Goal: Information Seeking & Learning: Find specific fact

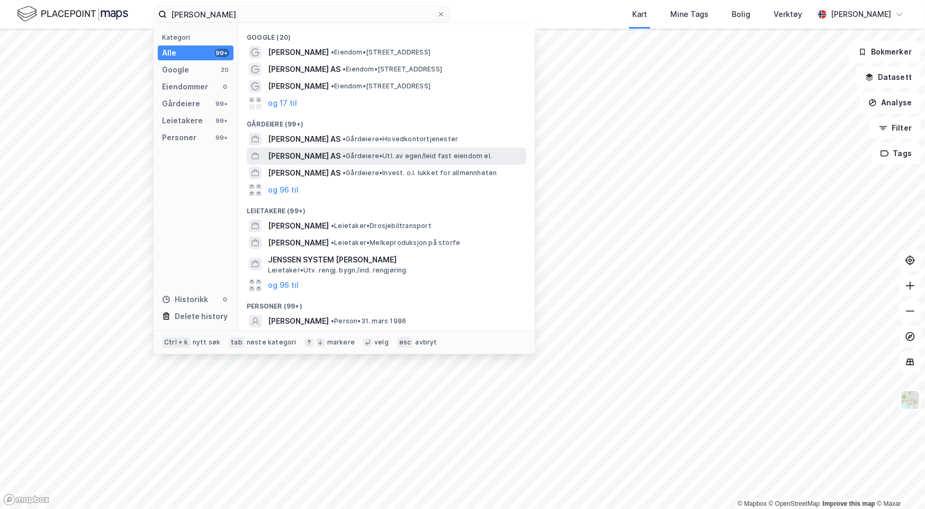
scroll to position [49, 0]
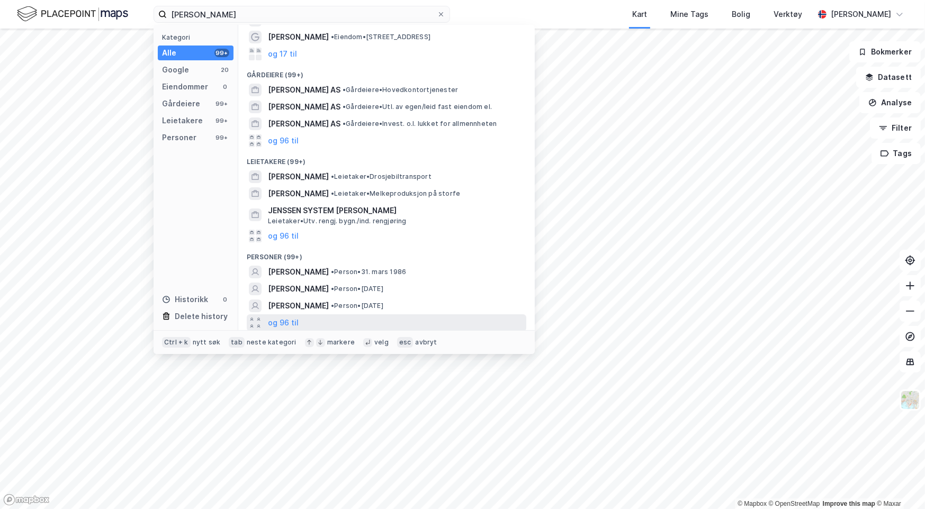
type input "[PERSON_NAME]"
click at [305, 322] on div "og 96 til" at bounding box center [386, 322] width 279 height 17
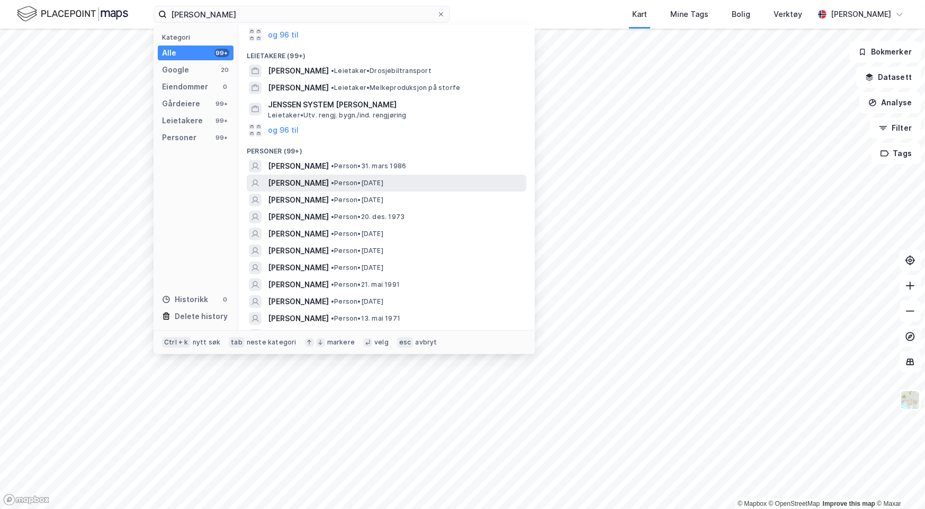
scroll to position [208, 0]
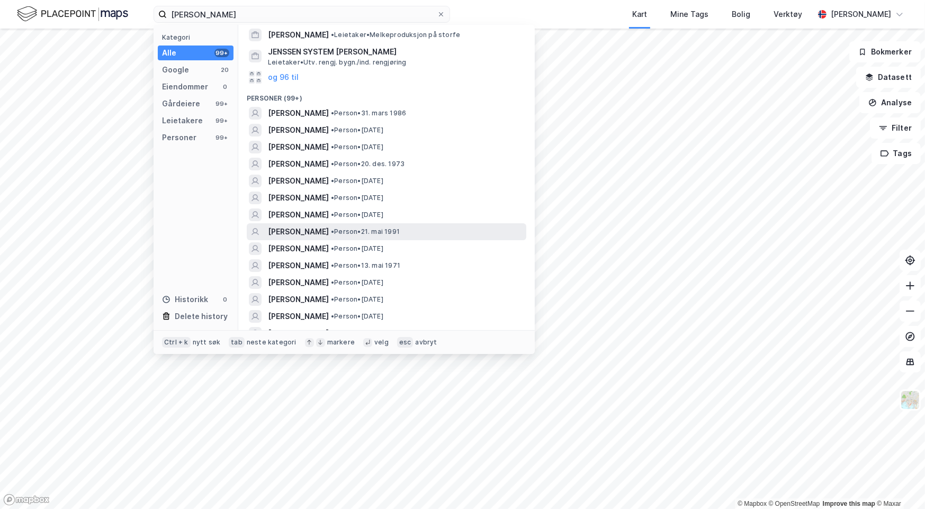
click at [302, 231] on span "[PERSON_NAME]" at bounding box center [298, 231] width 61 height 13
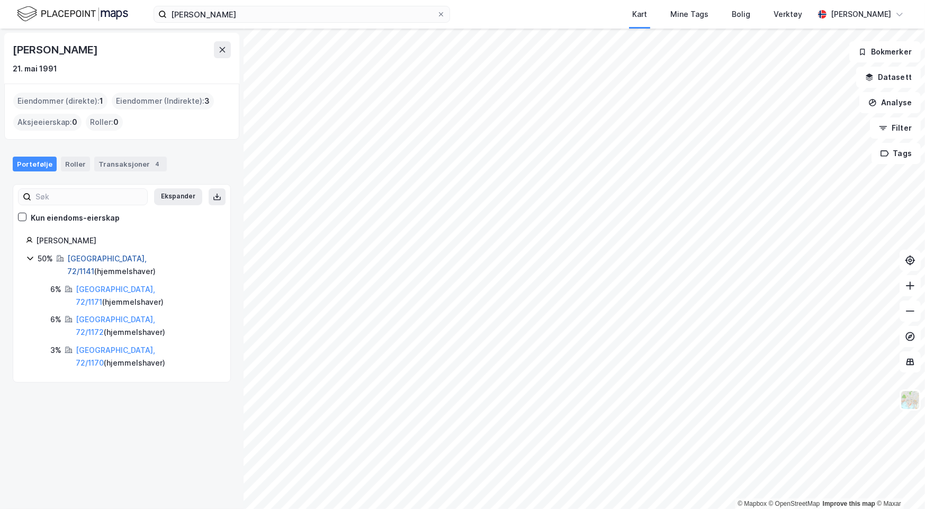
click at [80, 257] on link "[GEOGRAPHIC_DATA], 72/1141" at bounding box center [106, 265] width 79 height 22
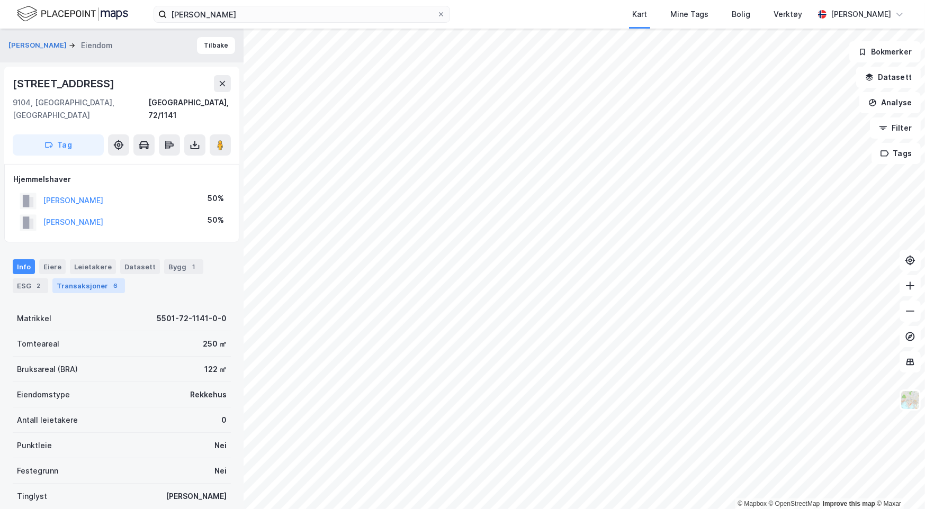
click at [92, 278] on div "Transaksjoner 6" at bounding box center [88, 285] width 73 height 15
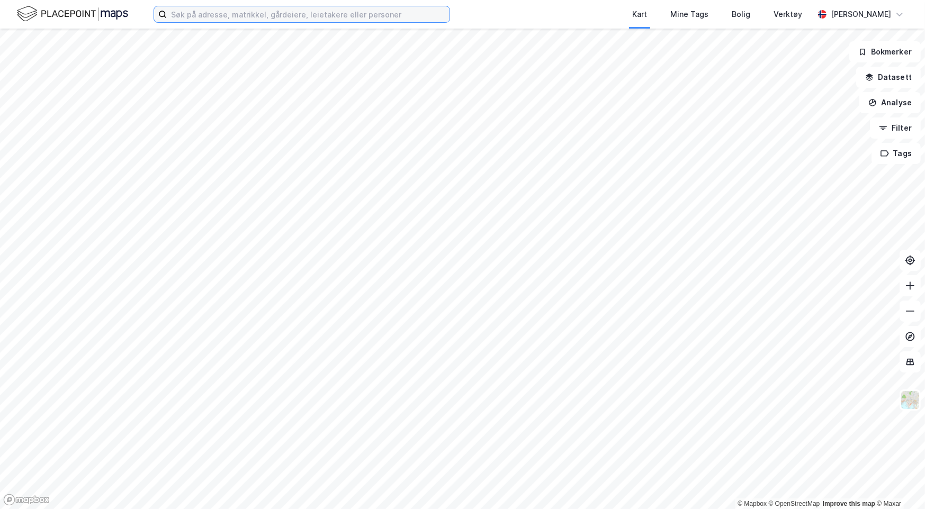
click at [258, 17] on input at bounding box center [308, 14] width 283 height 16
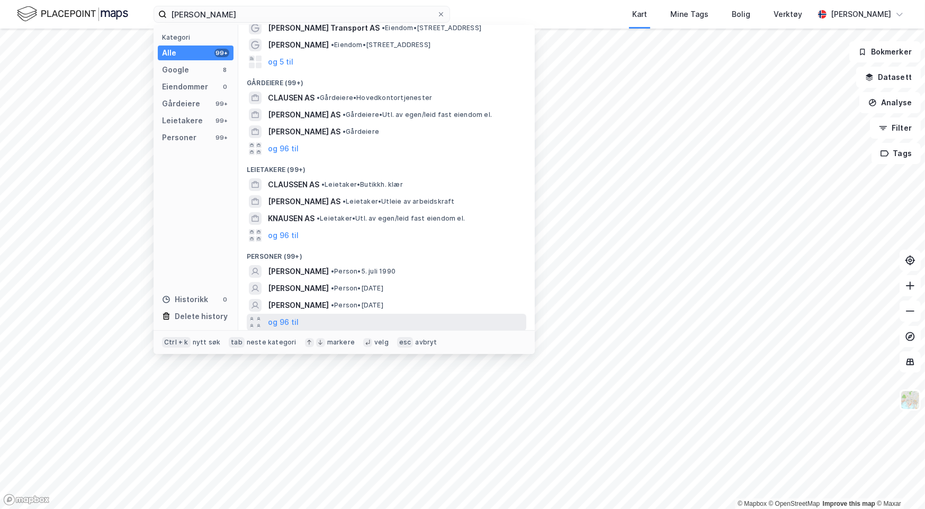
click at [299, 318] on div "og 96 til" at bounding box center [386, 322] width 279 height 17
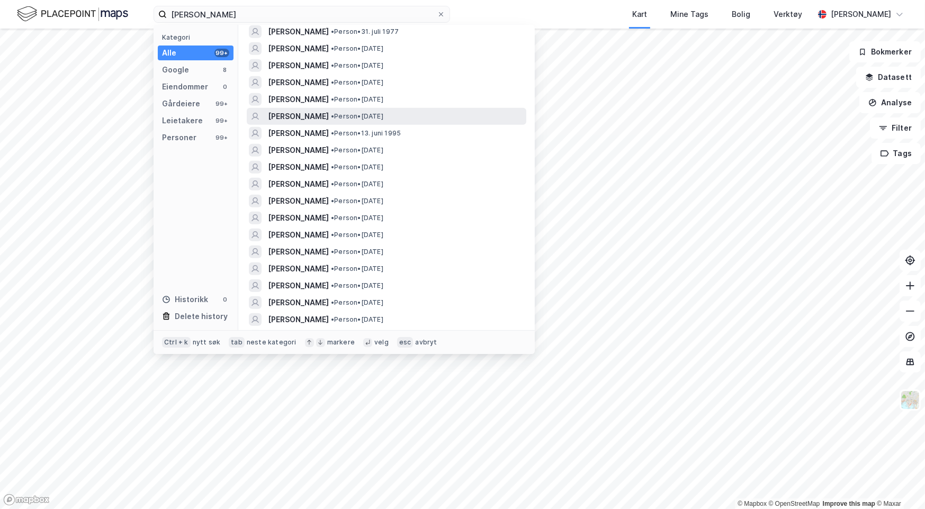
scroll to position [676, 0]
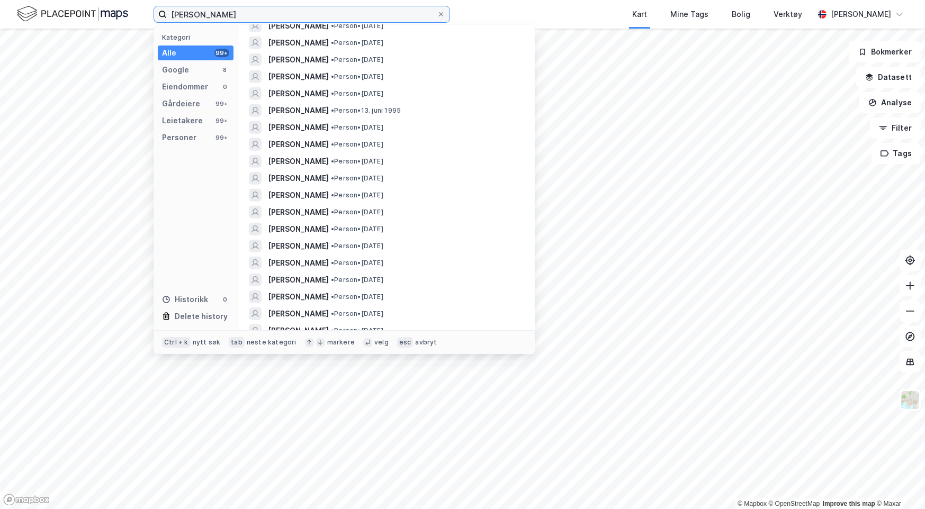
drag, startPoint x: 269, startPoint y: 15, endPoint x: 43, endPoint y: 5, distance: 226.8
click at [50, 6] on div "Olausen Jenssen Kategori Alle 99+ Google 8 Eiendommer 0 Gårdeiere 99+ Leietaker…" at bounding box center [462, 14] width 925 height 29
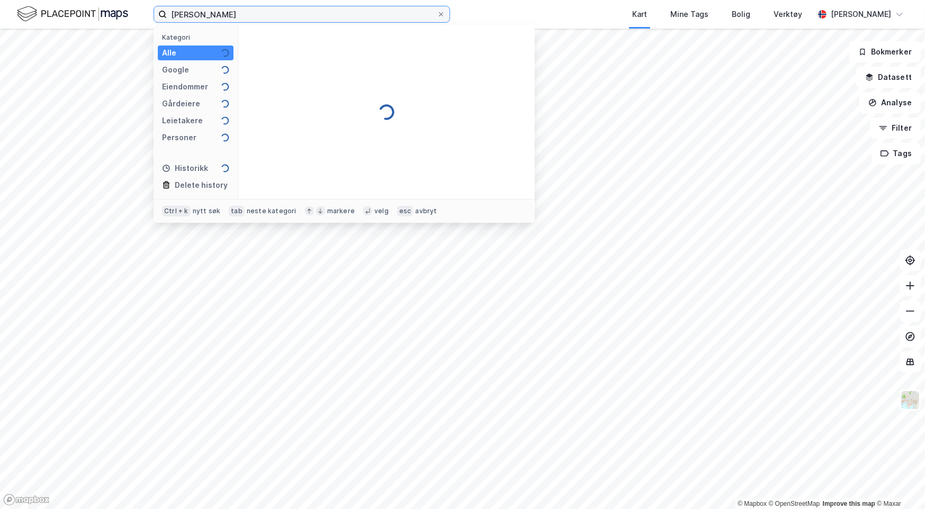
type input "Jenssen Olausen"
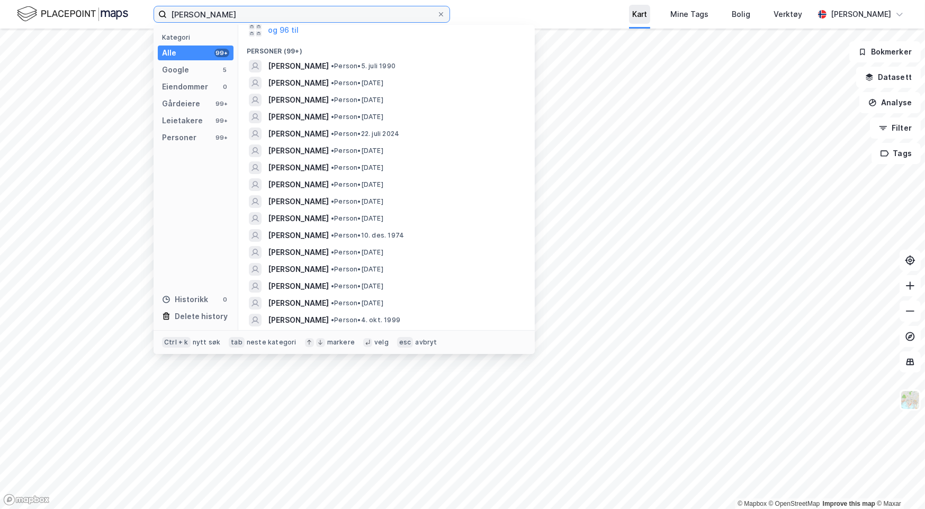
scroll to position [265, 0]
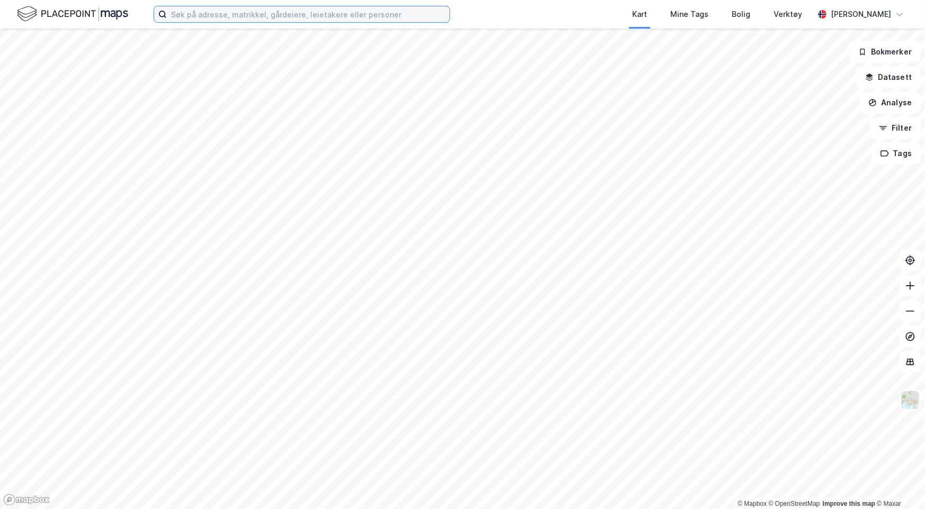
click at [197, 10] on input at bounding box center [308, 14] width 283 height 16
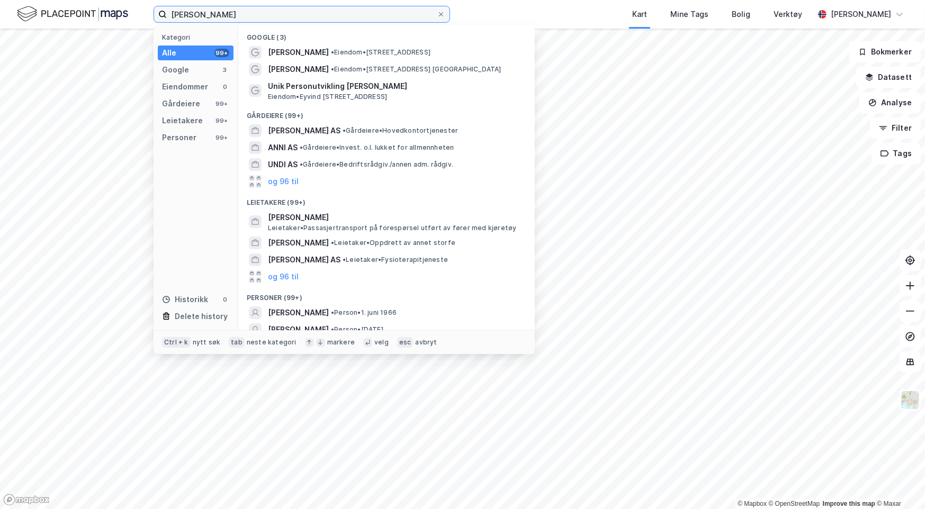
scroll to position [41, 0]
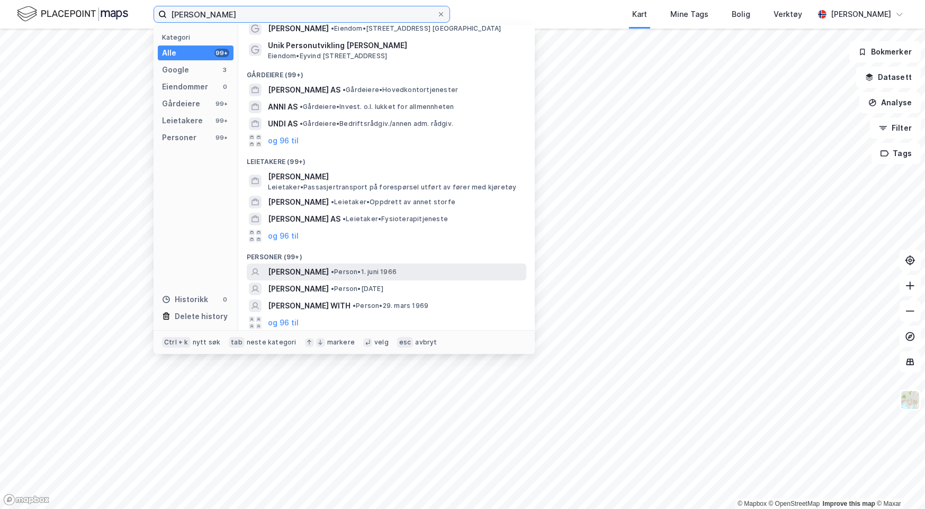
type input "unni eva jenssen"
click at [326, 269] on span "UNNI EVA JENSSEN" at bounding box center [298, 272] width 61 height 13
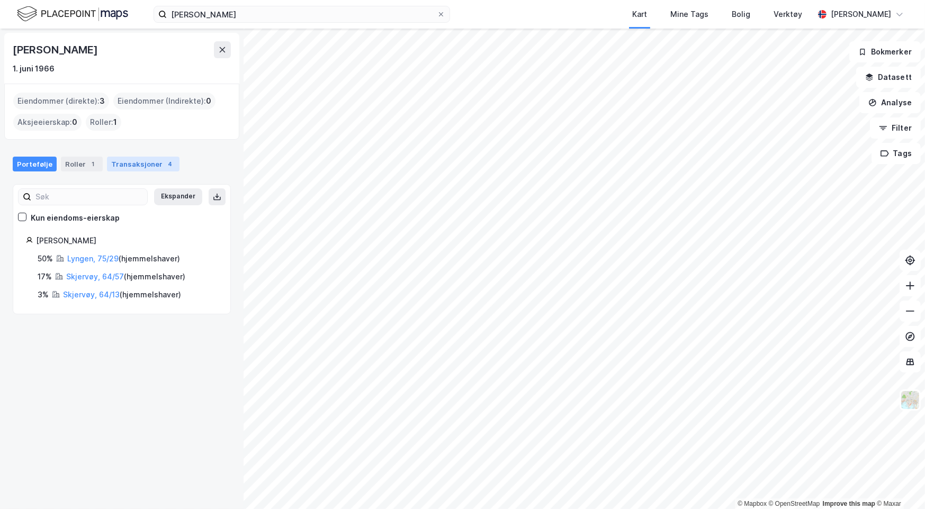
click at [133, 160] on div "Transaksjoner 4" at bounding box center [143, 164] width 73 height 15
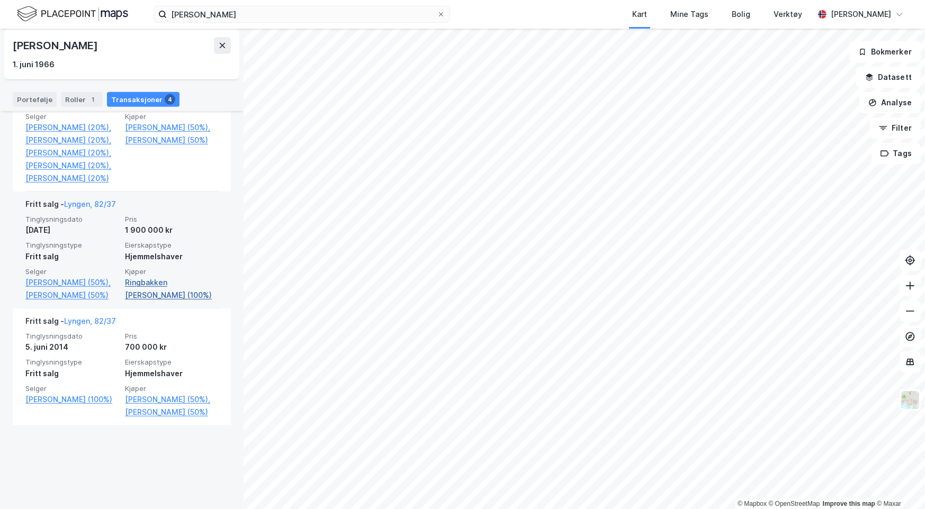
scroll to position [563, 0]
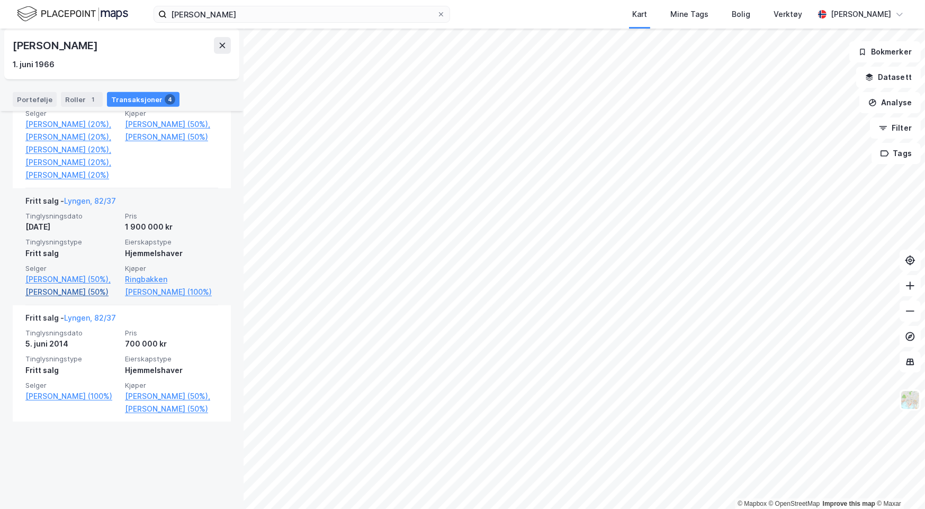
click at [68, 299] on link "Jenssen Svein Johnny (50%)" at bounding box center [71, 292] width 93 height 13
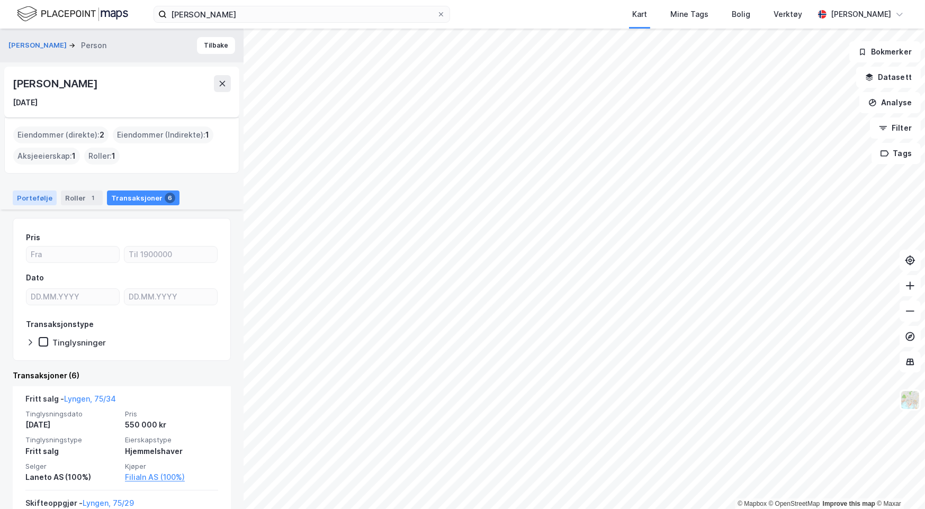
click at [30, 195] on div "Portefølje" at bounding box center [35, 198] width 44 height 15
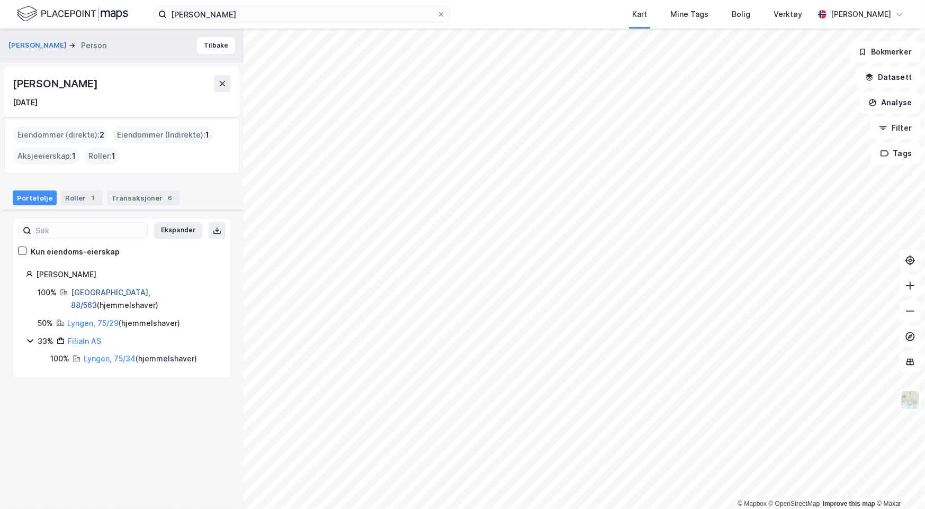
click at [109, 293] on link "Tromsø, 88/563" at bounding box center [110, 299] width 79 height 22
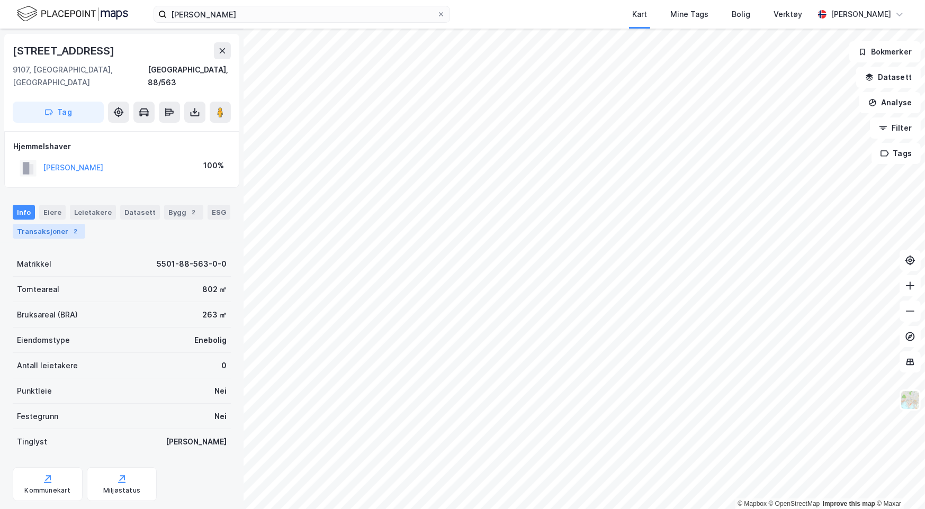
scroll to position [46, 0]
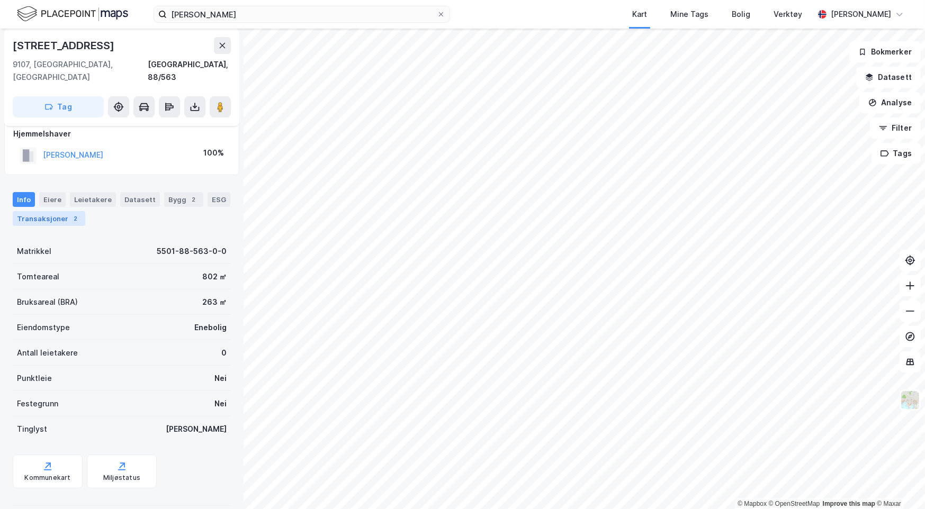
click at [61, 211] on div "Transaksjoner 2" at bounding box center [49, 218] width 73 height 15
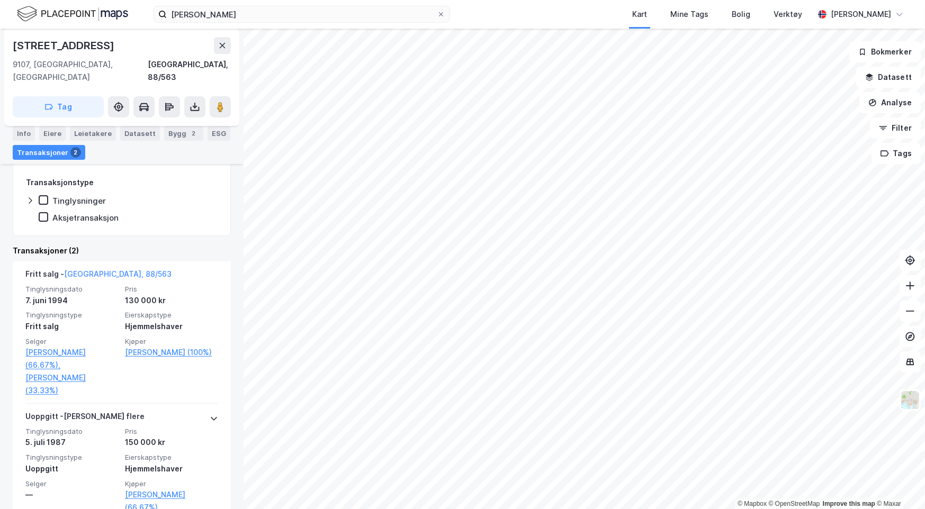
scroll to position [191, 0]
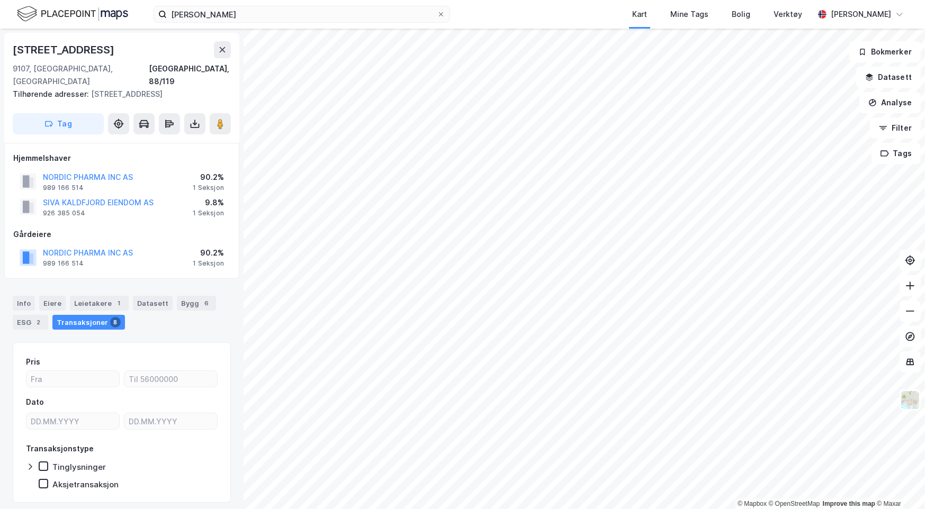
scroll to position [18, 0]
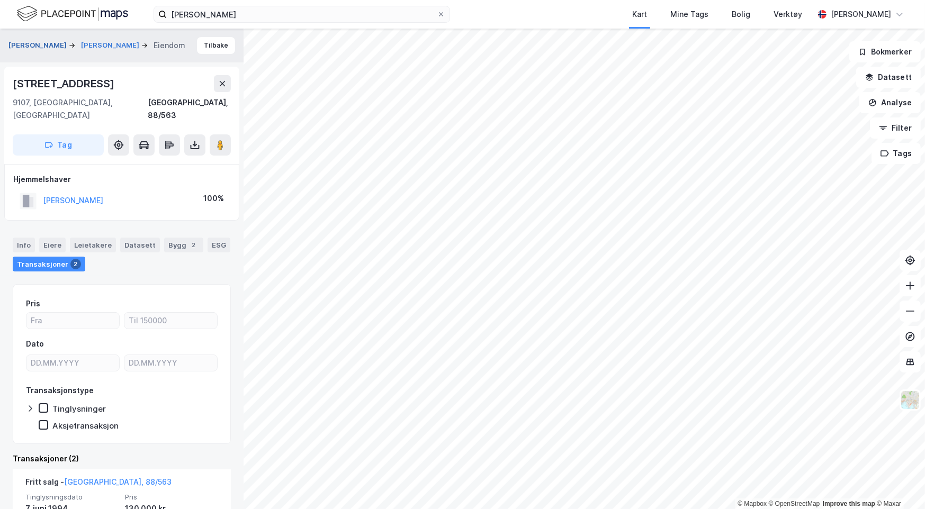
click at [48, 40] on button "JENSSEN UNNI EVA" at bounding box center [38, 45] width 60 height 11
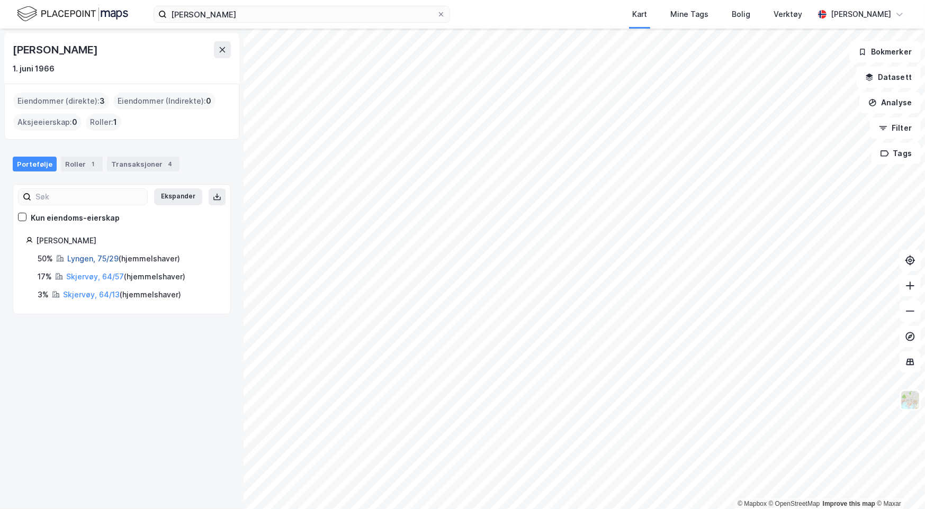
click at [88, 255] on link "Lyngen, 75/29" at bounding box center [92, 258] width 51 height 9
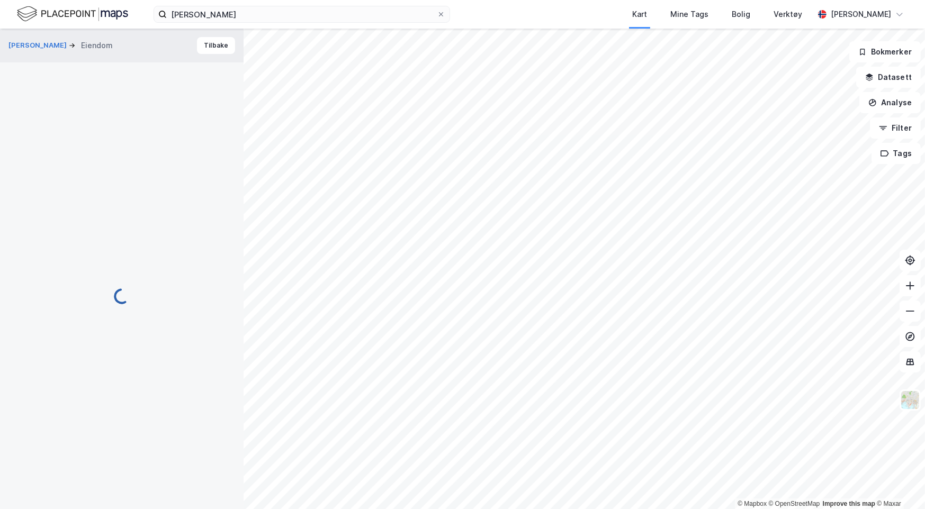
scroll to position [18, 0]
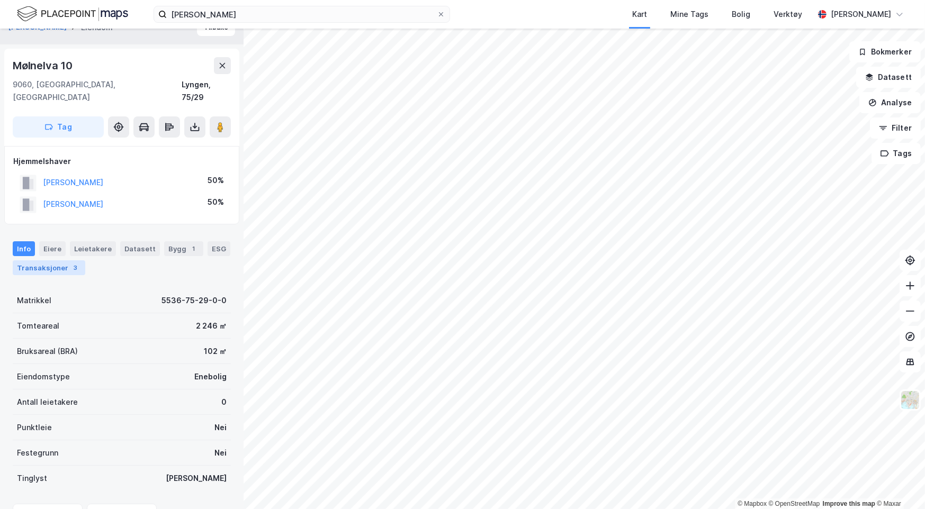
click at [58, 260] on div "Transaksjoner 3" at bounding box center [49, 267] width 73 height 15
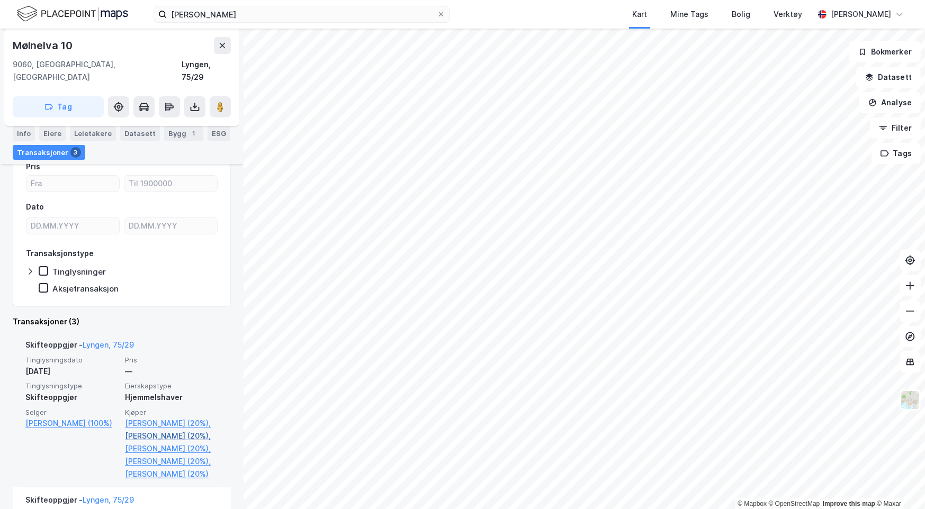
scroll to position [265, 0]
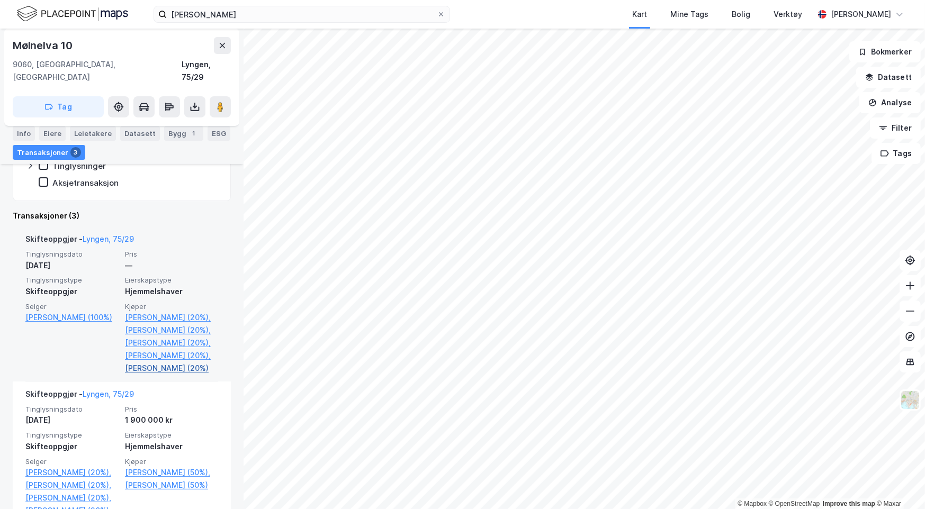
click at [174, 375] on link "Pettersen Marit (20%)" at bounding box center [171, 368] width 93 height 13
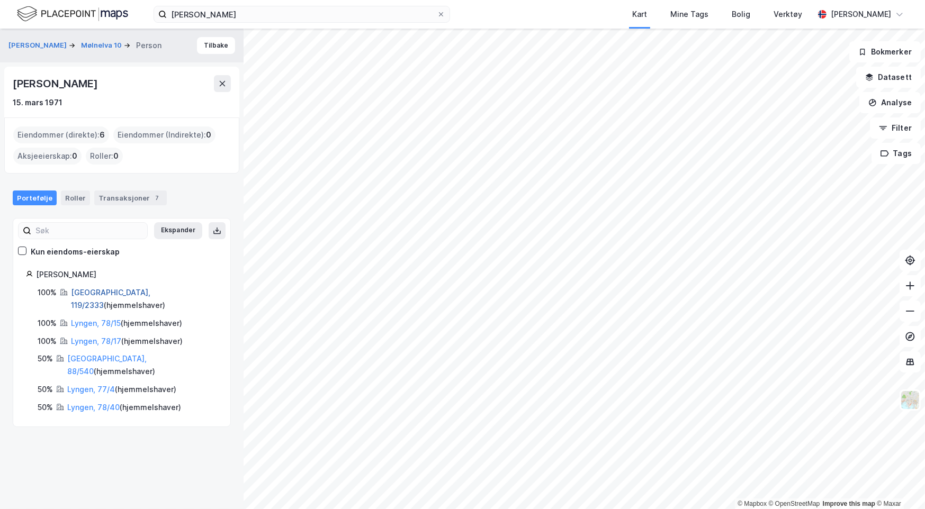
click at [123, 291] on link "Tromsø, 119/2333" at bounding box center [110, 299] width 79 height 22
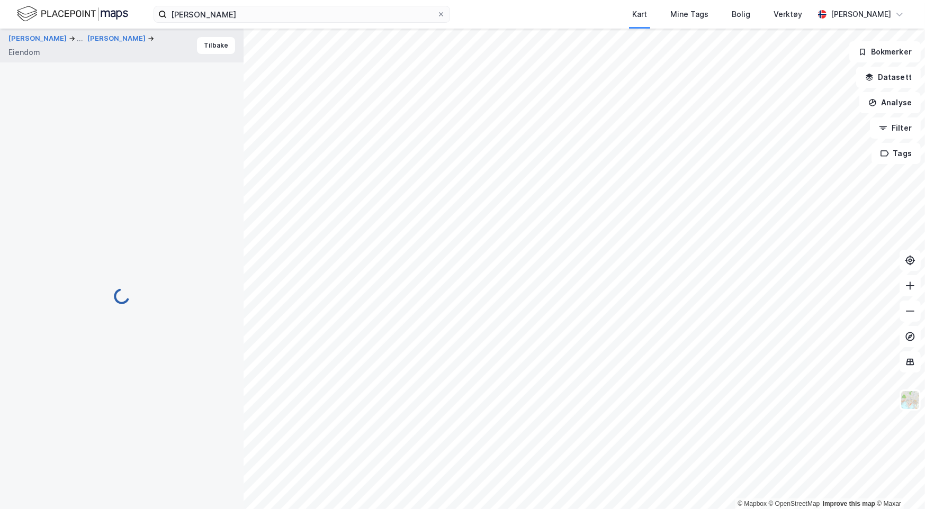
scroll to position [46, 0]
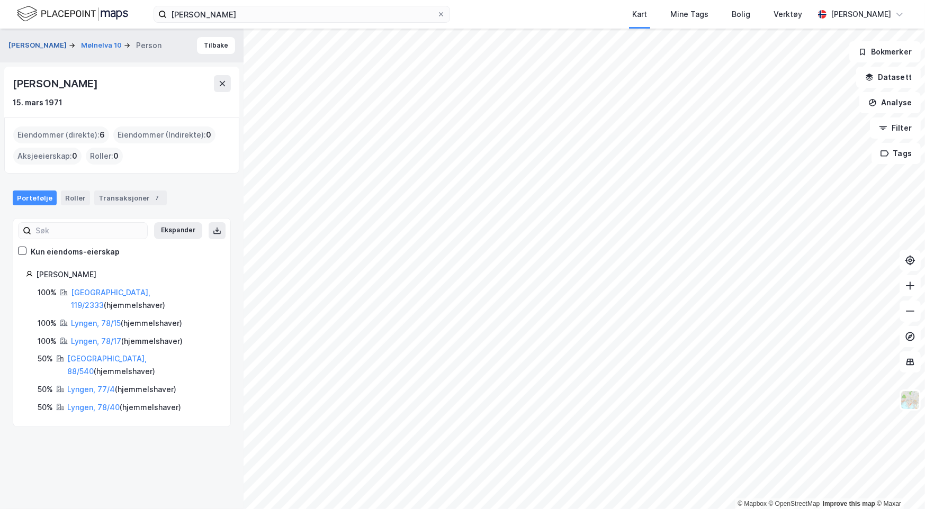
click at [59, 40] on button "JENSSEN UNNI EVA" at bounding box center [38, 45] width 60 height 11
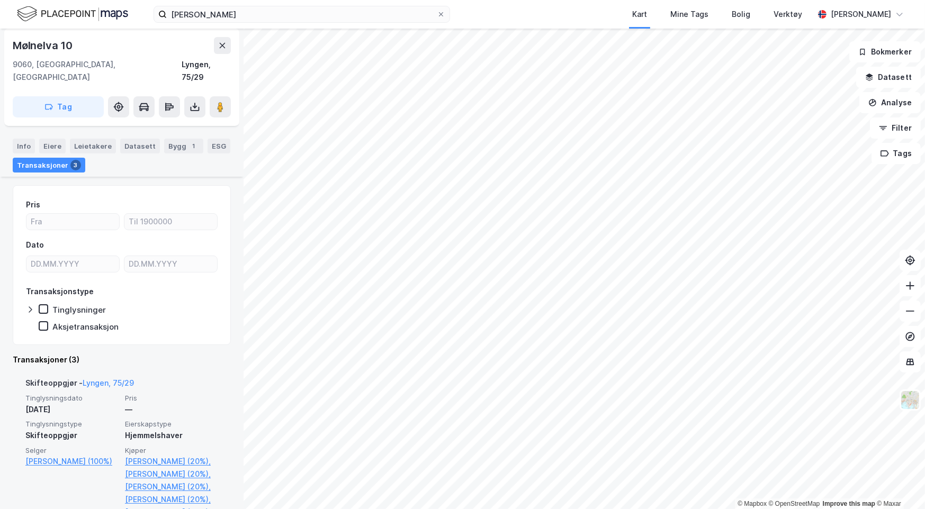
scroll to position [159, 0]
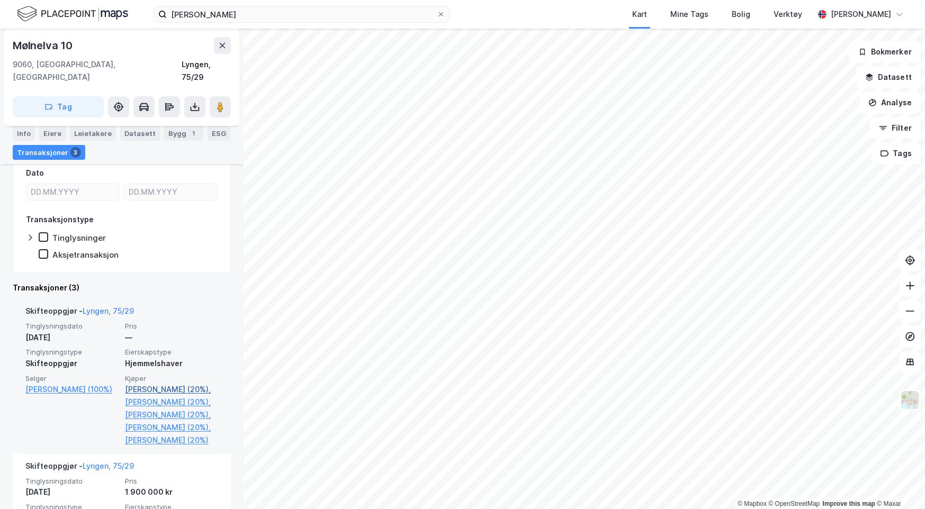
click at [150, 383] on link "Sandmo-naimakka Aina (20%)," at bounding box center [171, 389] width 93 height 13
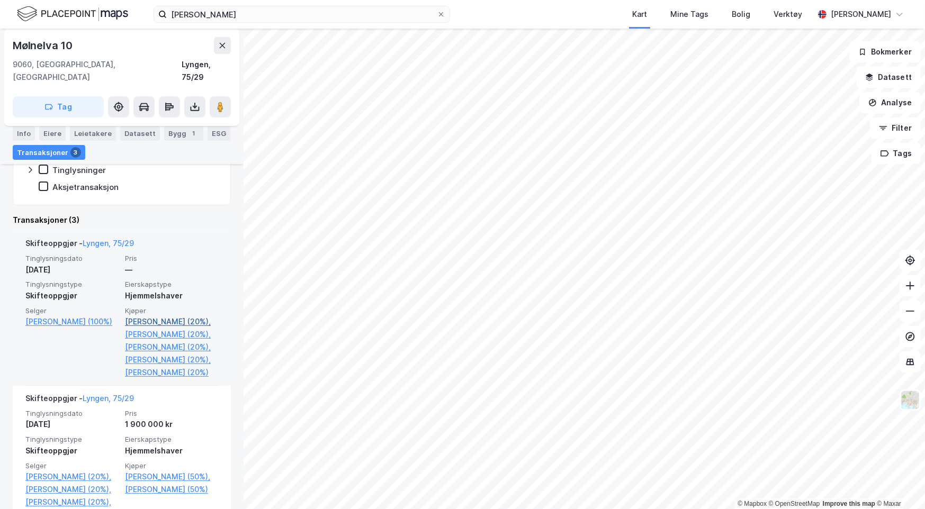
scroll to position [212, 0]
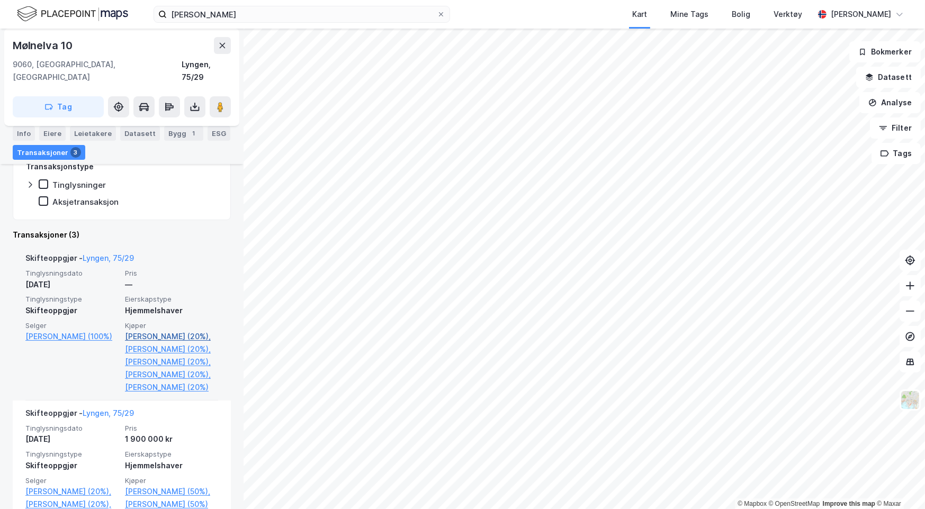
click at [180, 330] on link "Sandmo-naimakka Aina (20%)," at bounding box center [171, 336] width 93 height 13
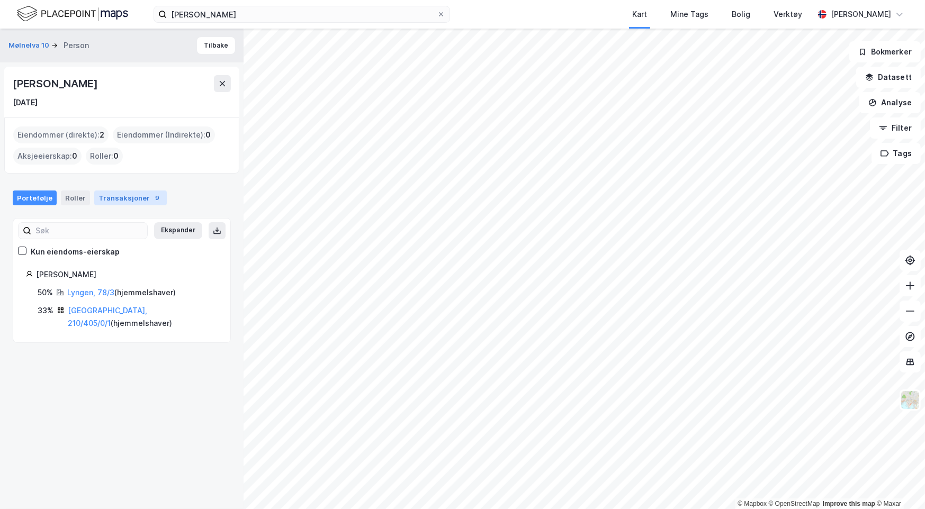
click at [116, 204] on div "Transaksjoner 9" at bounding box center [130, 198] width 73 height 15
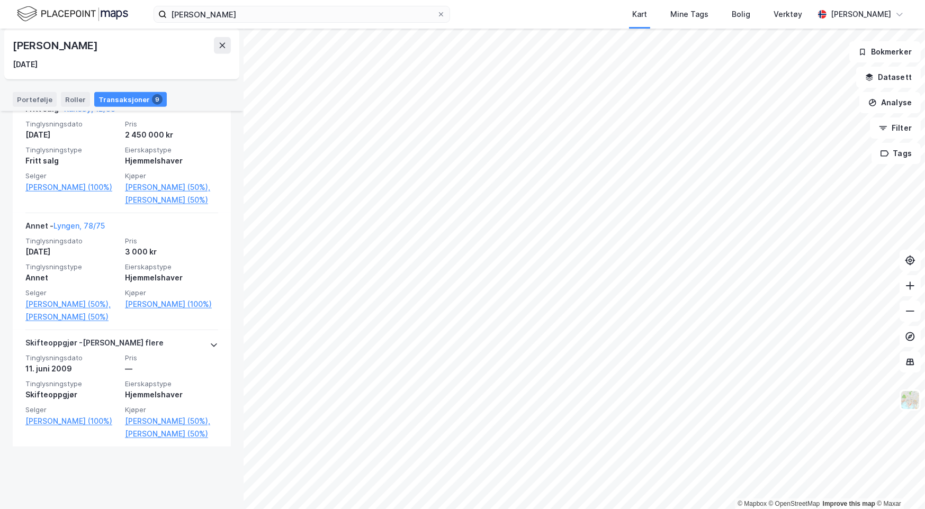
scroll to position [1258, 0]
